Goal: Transaction & Acquisition: Obtain resource

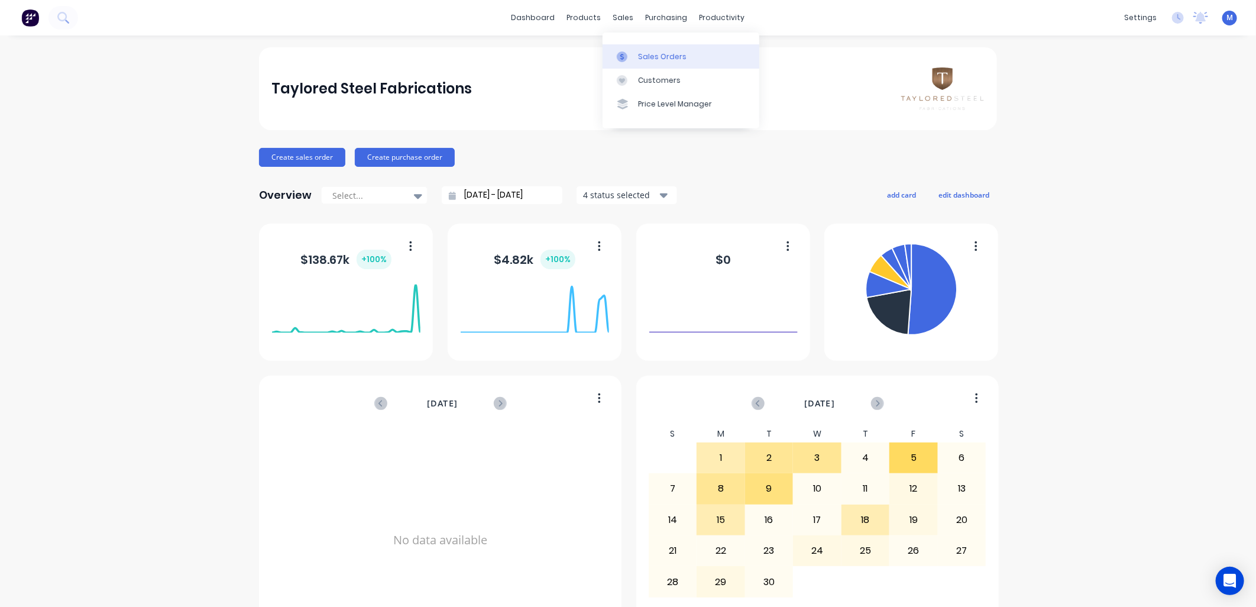
click at [644, 57] on div "Sales Orders" at bounding box center [662, 56] width 48 height 11
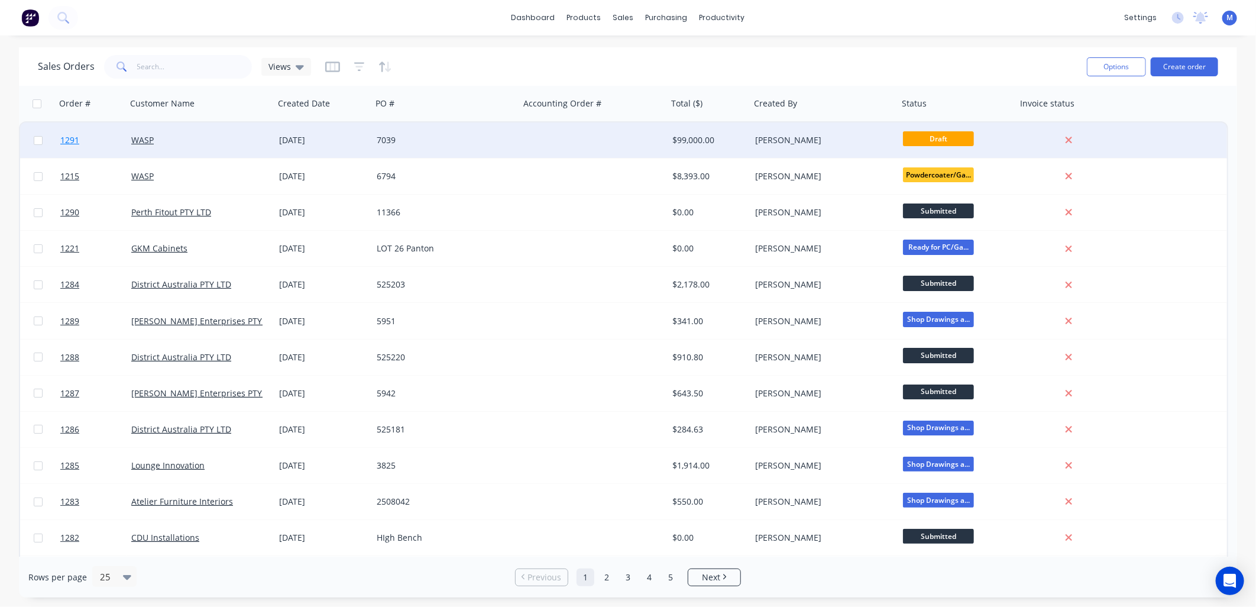
click at [66, 140] on span "1291" at bounding box center [69, 140] width 19 height 12
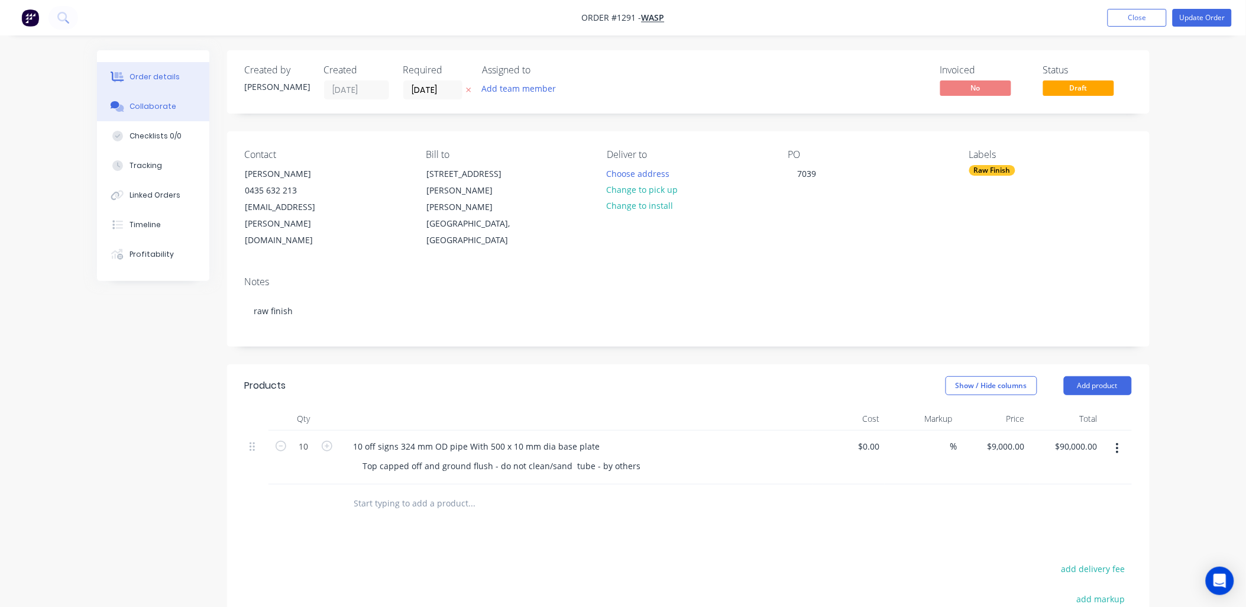
click at [157, 105] on div "Collaborate" at bounding box center [152, 106] width 47 height 11
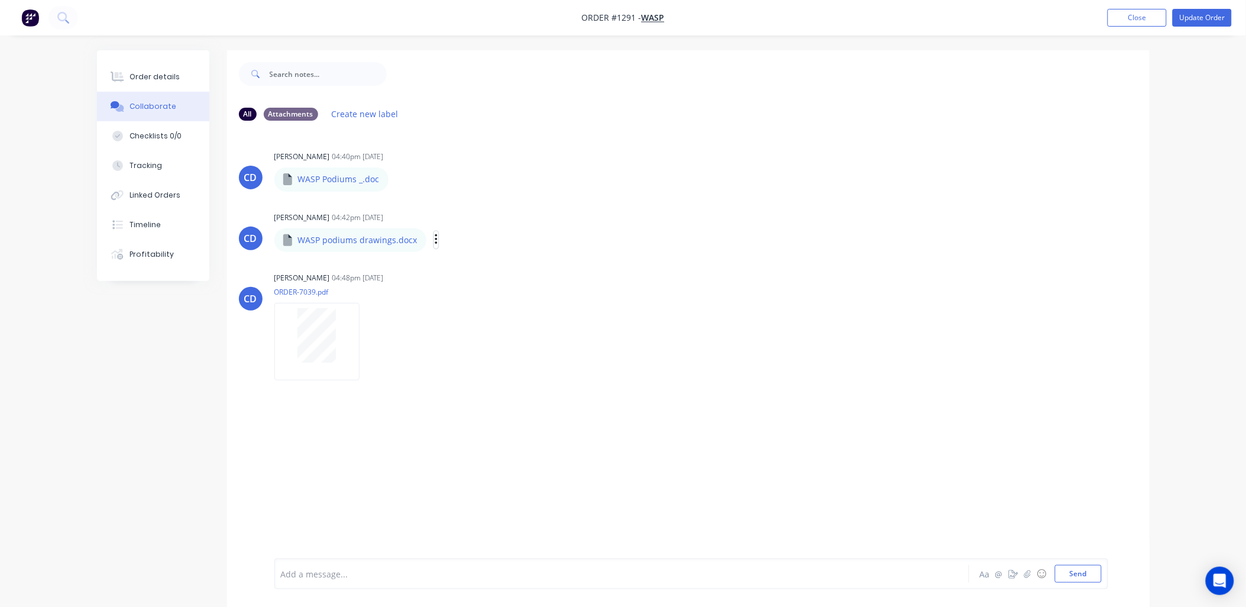
click at [435, 240] on icon "button" at bounding box center [436, 239] width 2 height 11
click at [469, 263] on button "Download" at bounding box center [513, 271] width 133 height 27
click at [397, 178] on icon "button" at bounding box center [399, 180] width 4 height 14
click at [419, 204] on button "Download" at bounding box center [475, 210] width 133 height 27
click at [173, 79] on div "Order details" at bounding box center [154, 77] width 50 height 11
